Goal: Task Accomplishment & Management: Use online tool/utility

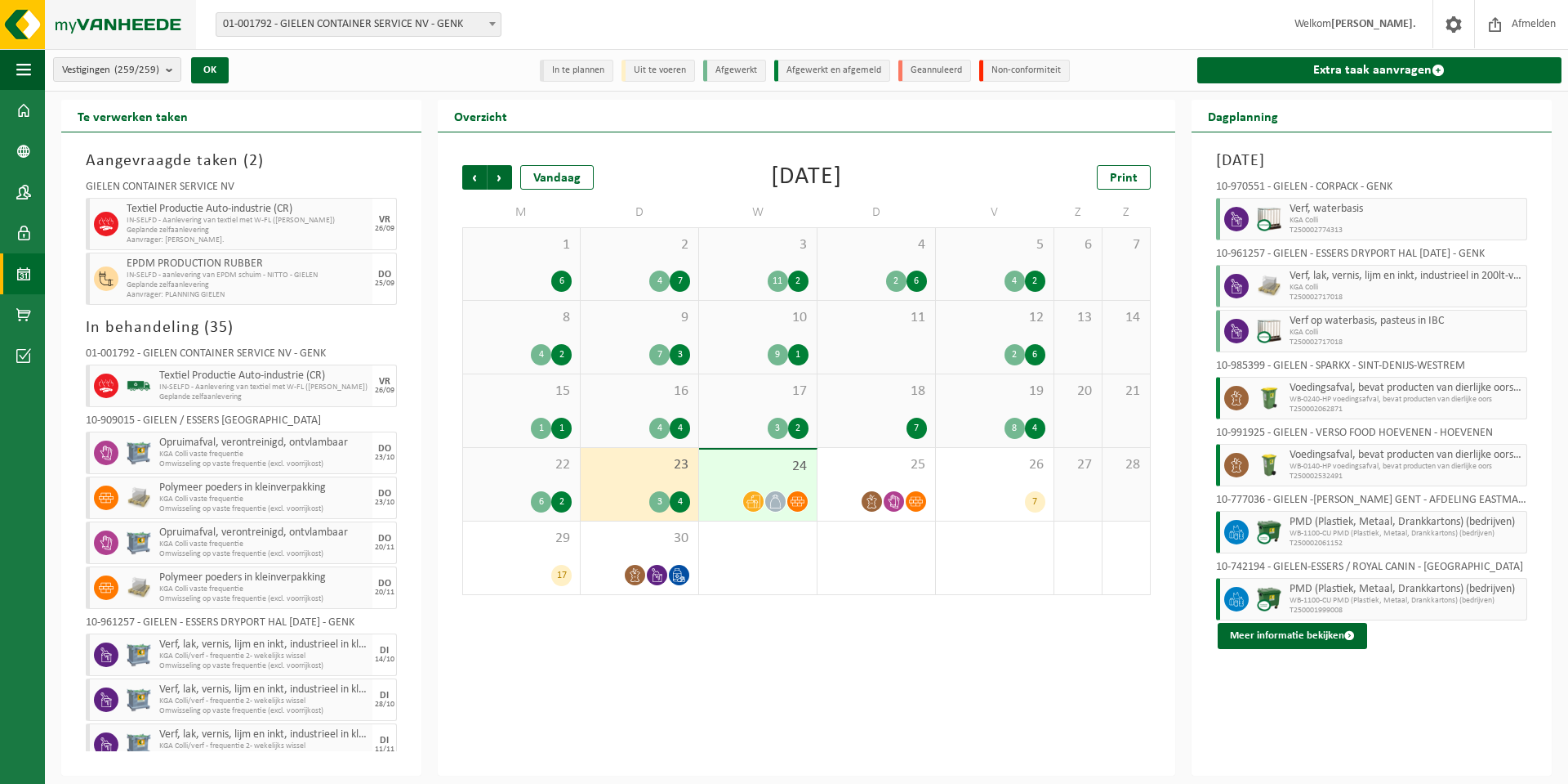
click at [54, 27] on img at bounding box center [98, 24] width 196 height 49
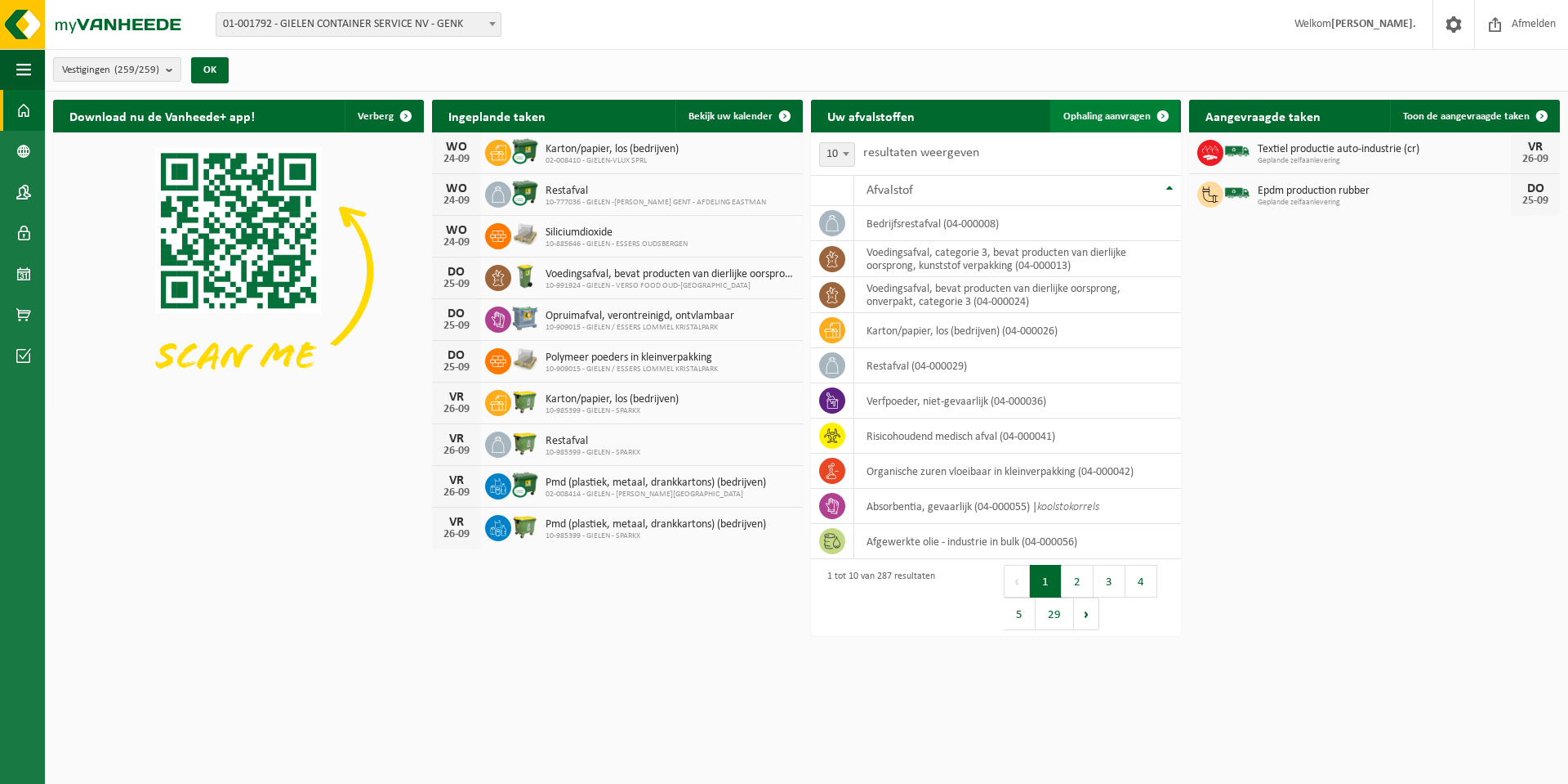
click at [1127, 111] on span "Ophaling aanvragen" at bounding box center [1106, 117] width 88 height 11
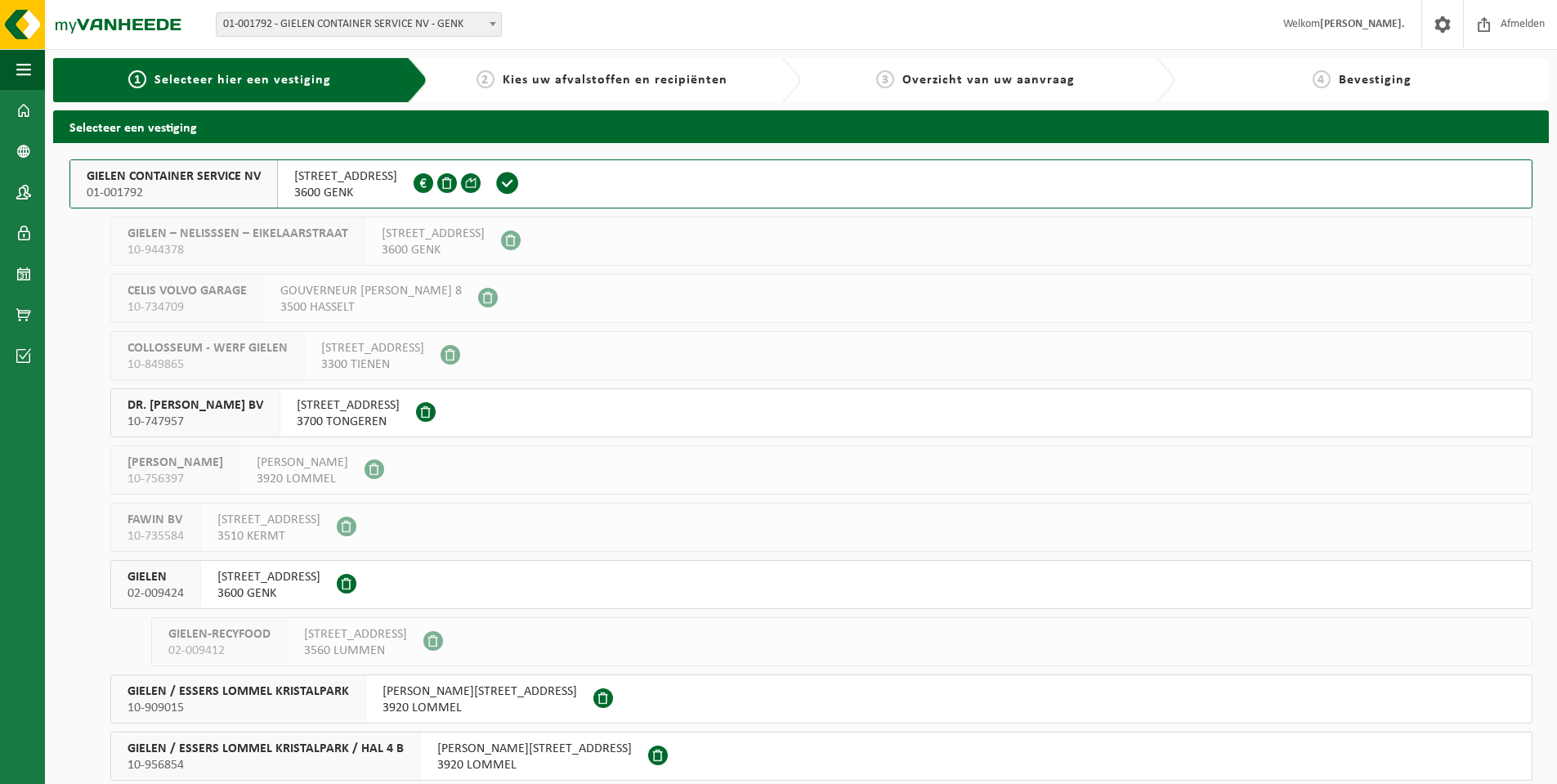
click at [143, 174] on span "GIELEN CONTAINER SERVICE NV" at bounding box center [173, 176] width 174 height 16
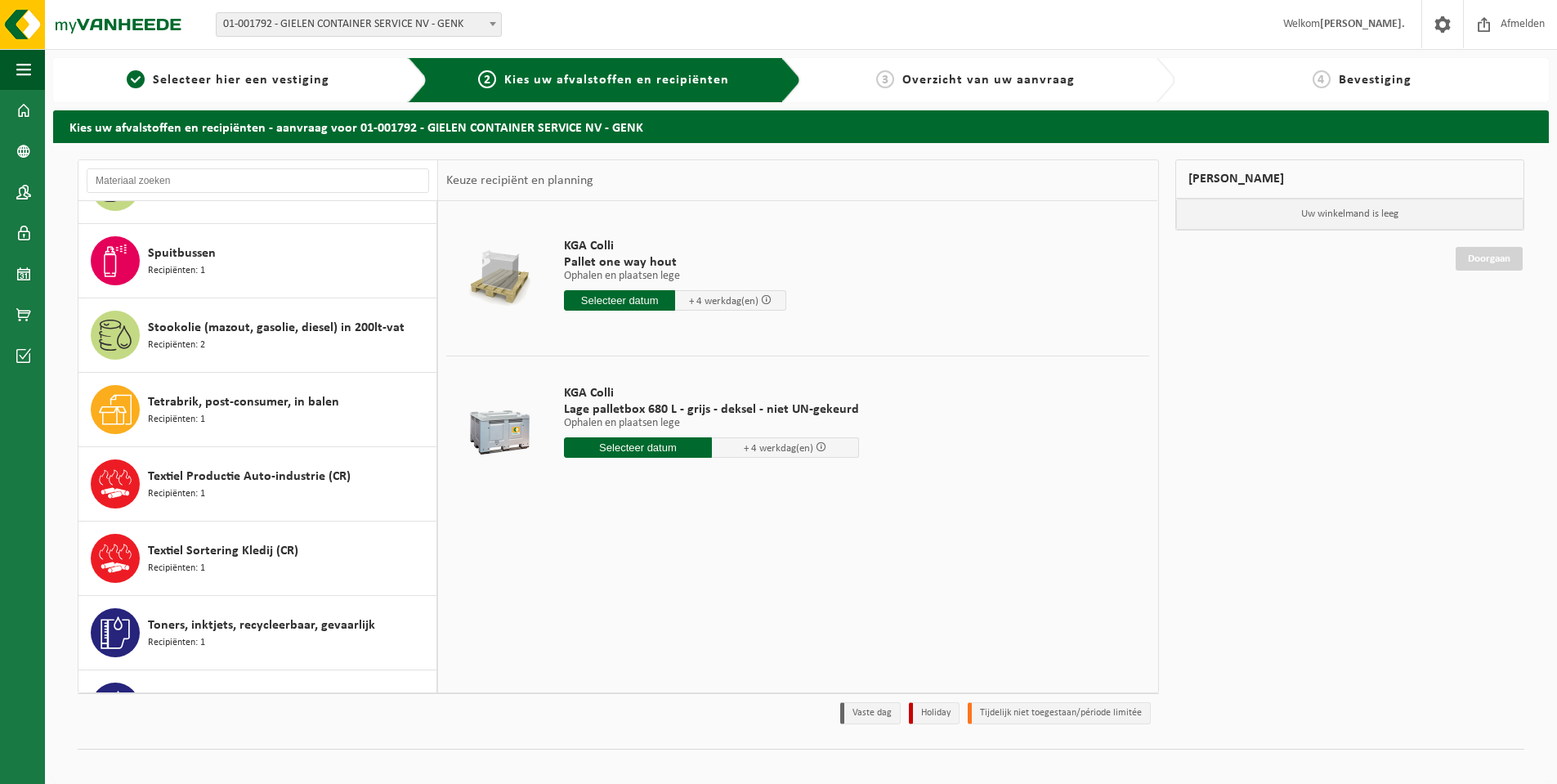
scroll to position [4413, 0]
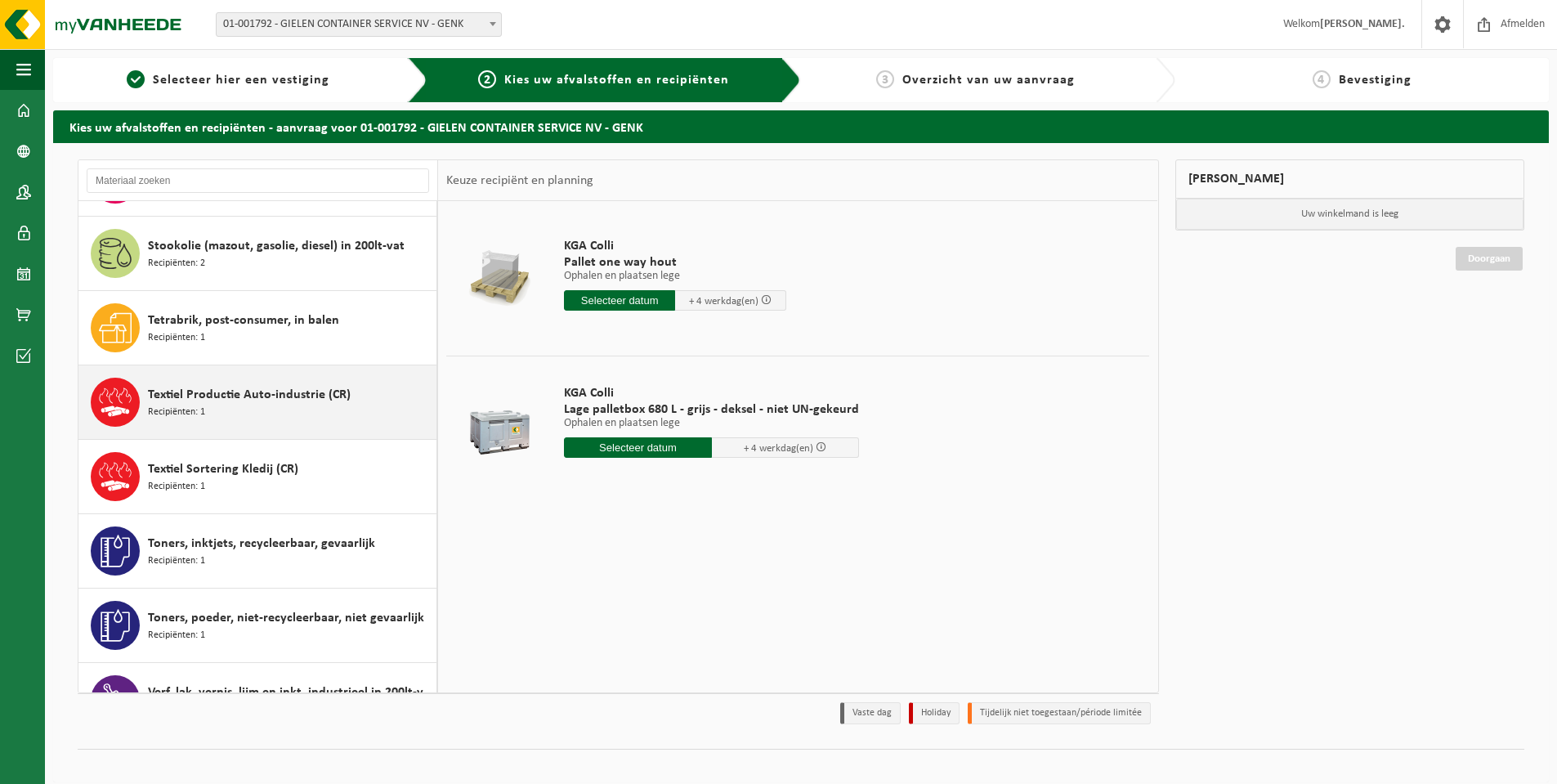
click at [243, 385] on span "Textiel Productie Auto-industrie (CR)" at bounding box center [249, 395] width 203 height 19
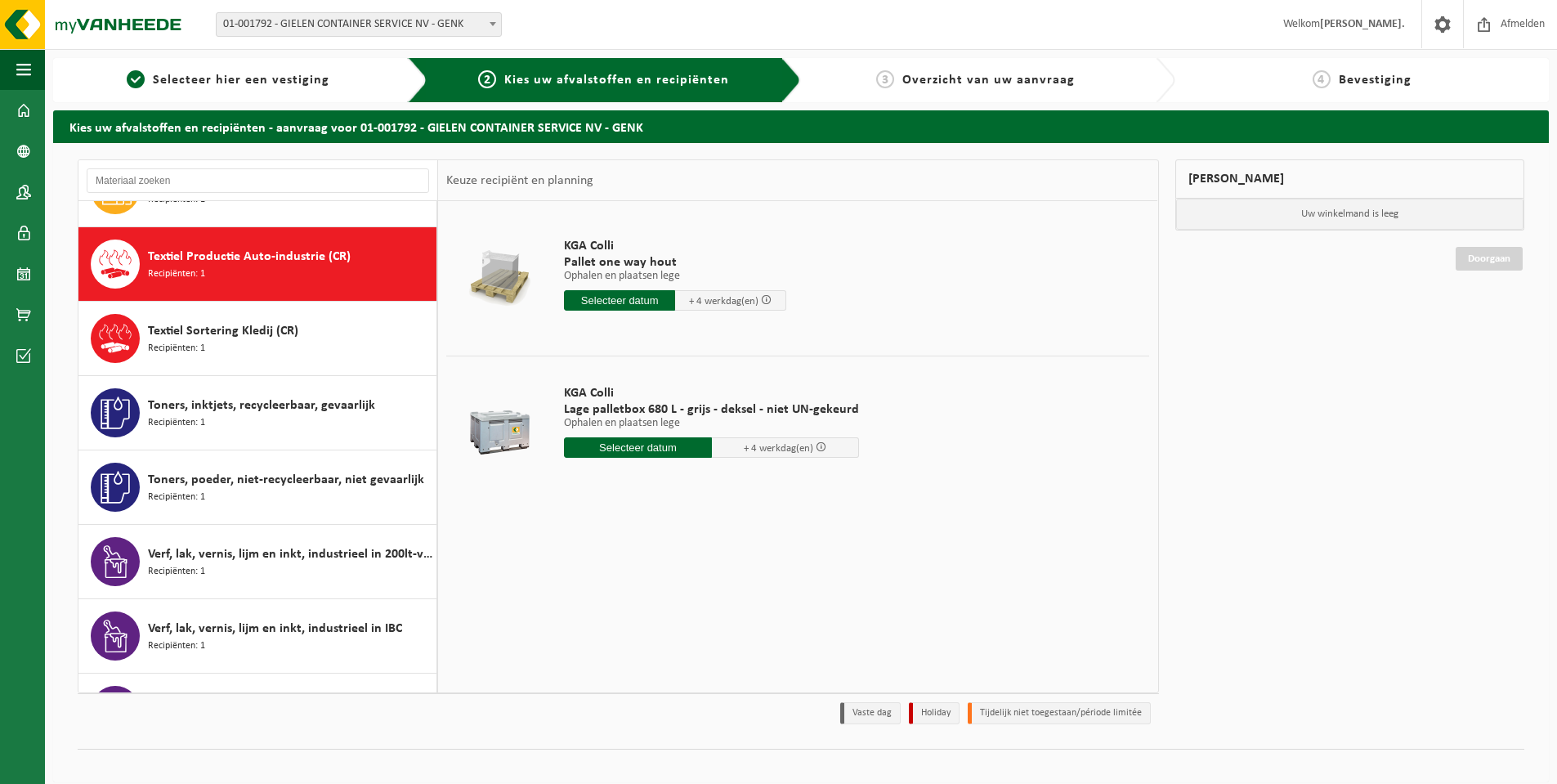
scroll to position [4553, 0]
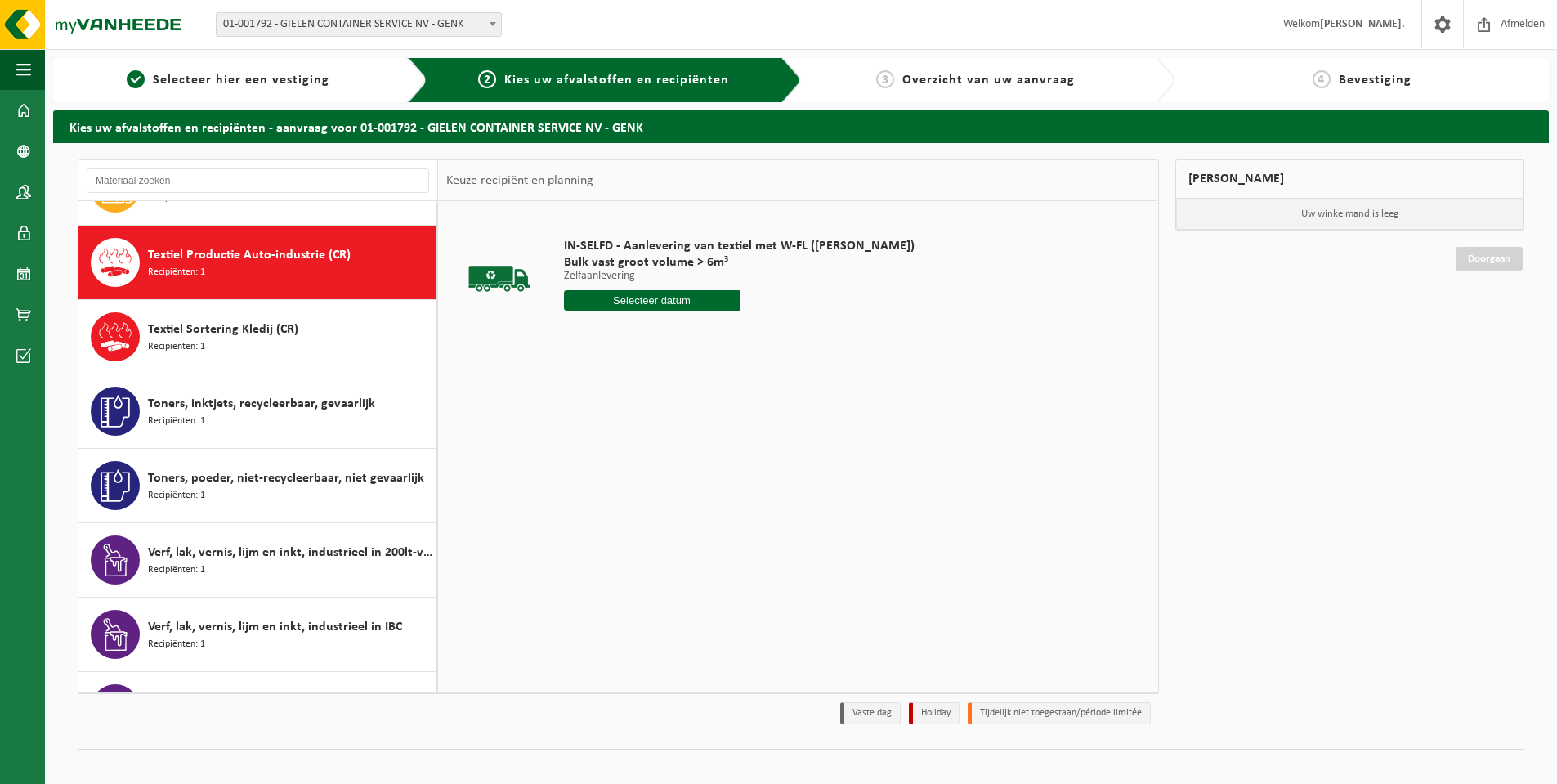
click at [621, 304] on input "text" at bounding box center [651, 300] width 176 height 20
click at [819, 324] on div "IN-SELFD - Aanlevering van textiel met W-FL (PELZER) Bulk vast groot volume > 6…" at bounding box center [739, 278] width 367 height 113
